Goal: Task Accomplishment & Management: Manage account settings

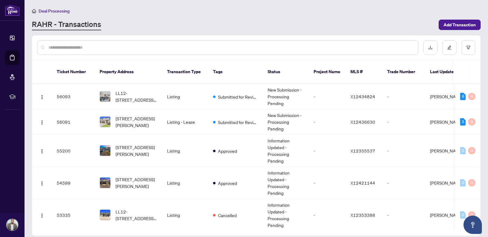
scroll to position [67, 0]
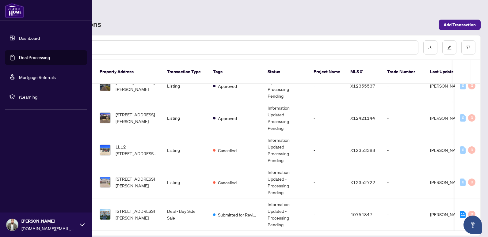
click at [19, 57] on link "Deal Processing" at bounding box center [34, 58] width 31 height 6
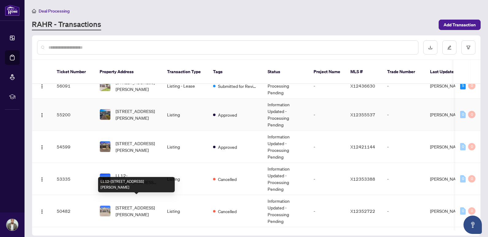
scroll to position [0, 0]
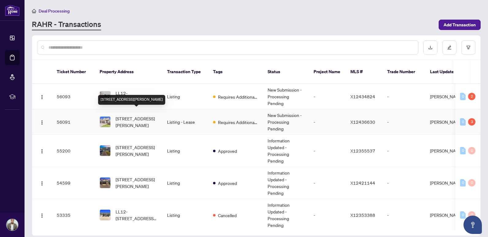
click at [146, 115] on span "[STREET_ADDRESS][PERSON_NAME]" at bounding box center [136, 121] width 42 height 13
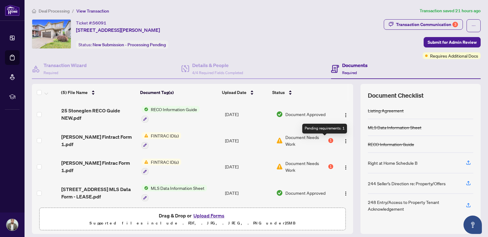
click at [328, 140] on div "1" at bounding box center [330, 140] width 5 height 5
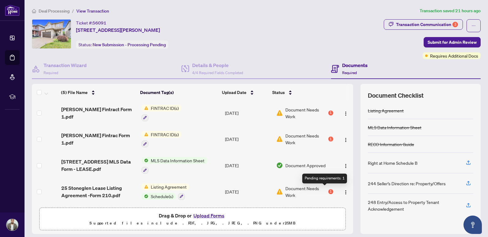
click at [328, 190] on div "1" at bounding box center [330, 191] width 5 height 5
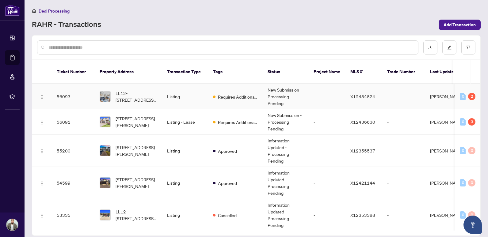
click at [207, 90] on td "Listing" at bounding box center [185, 96] width 46 height 25
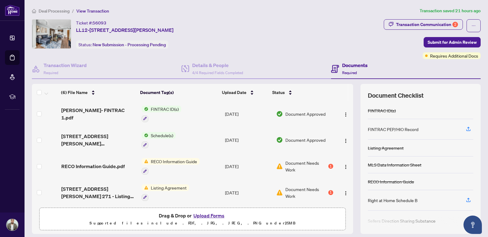
scroll to position [53, 0]
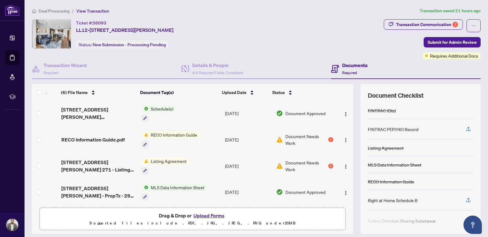
click at [321, 138] on div "Document Needs Work 1" at bounding box center [304, 139] width 57 height 13
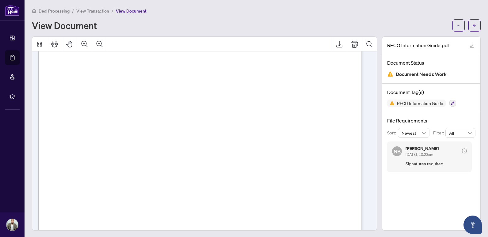
scroll to position [5178, 0]
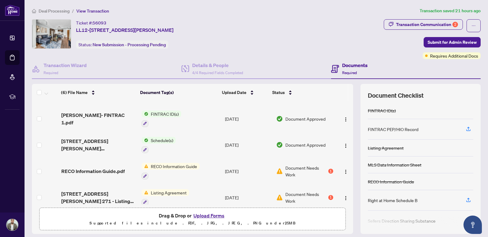
scroll to position [53, 0]
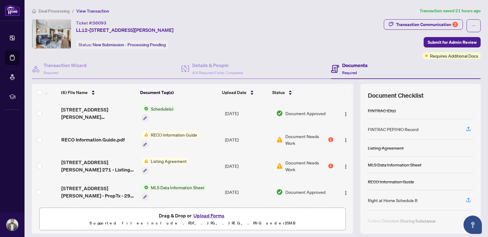
click at [328, 165] on div "1" at bounding box center [330, 166] width 5 height 5
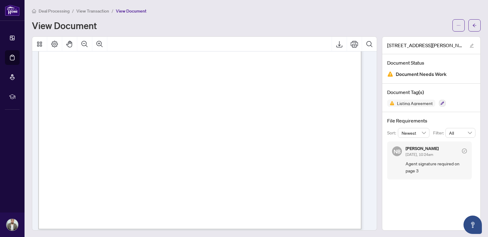
scroll to position [1195, 0]
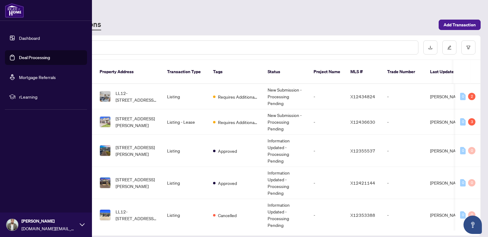
click at [28, 57] on link "Deal Processing" at bounding box center [34, 58] width 31 height 6
